Goal: Transaction & Acquisition: Purchase product/service

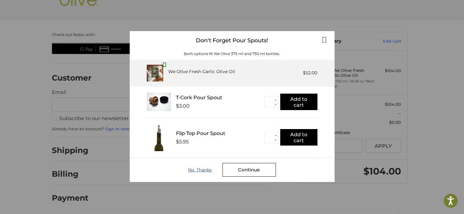
click at [204, 169] on div "No, Thanks" at bounding box center [206, 169] width 34 height 5
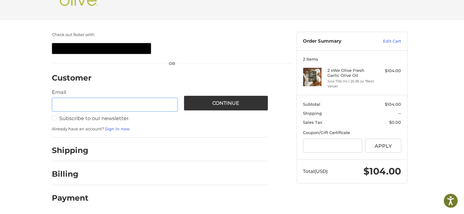
click at [86, 106] on input "Email" at bounding box center [115, 105] width 126 height 14
type input "**********"
drag, startPoint x: 55, startPoint y: 118, endPoint x: 60, endPoint y: 118, distance: 5.3
click at [55, 117] on label "Subscribe to our newsletter." at bounding box center [115, 118] width 126 height 6
click at [122, 129] on link "Sign in now" at bounding box center [117, 128] width 25 height 5
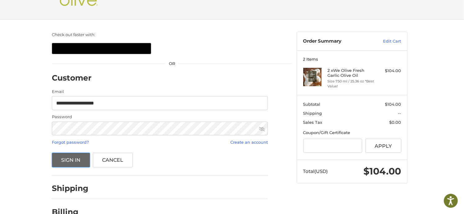
click at [72, 159] on button "Sign In" at bounding box center [71, 159] width 38 height 15
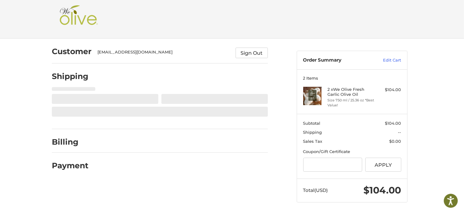
scroll to position [23, 0]
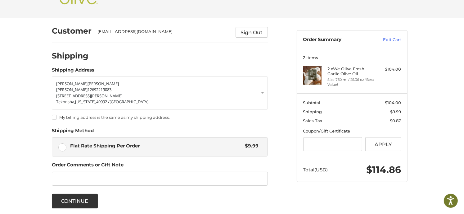
click at [55, 116] on label "My billing address is the same as my shipping address." at bounding box center [160, 117] width 216 height 5
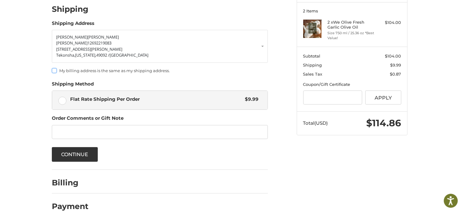
scroll to position [78, 0]
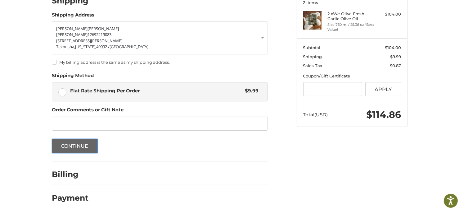
click at [85, 142] on button "Continue" at bounding box center [75, 146] width 46 height 15
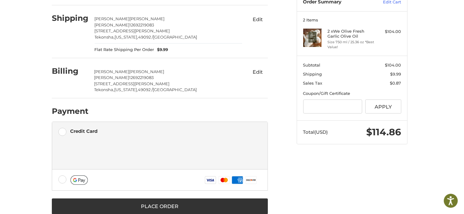
scroll to position [74, 0]
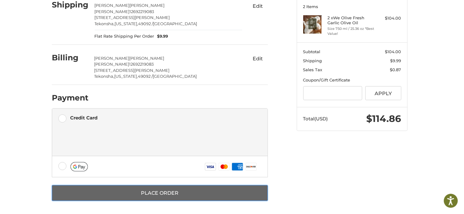
click at [175, 190] on button "Place Order" at bounding box center [160, 193] width 216 height 16
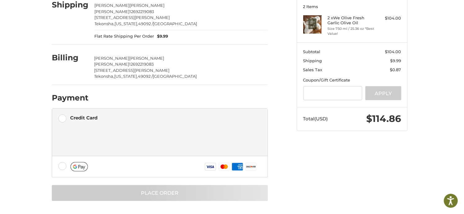
scroll to position [0, 0]
